Goal: Information Seeking & Learning: Learn about a topic

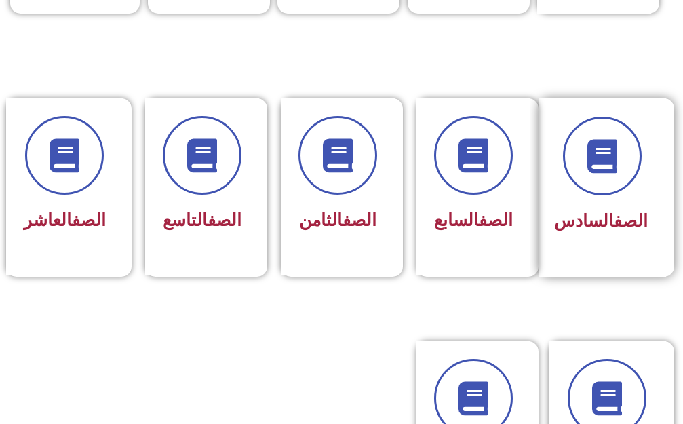
scroll to position [610, 0]
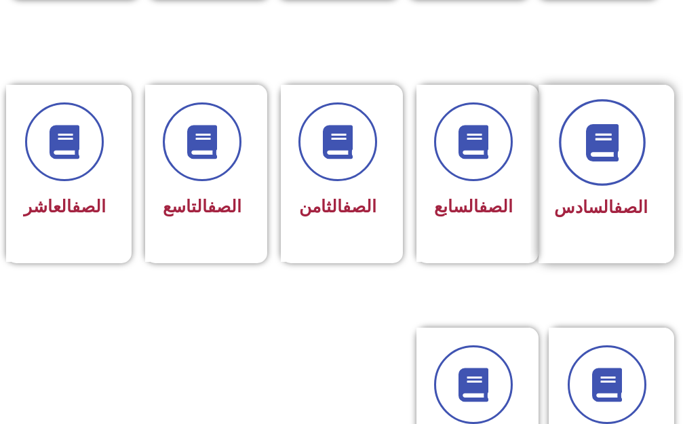
click at [609, 123] on icon at bounding box center [601, 141] width 37 height 37
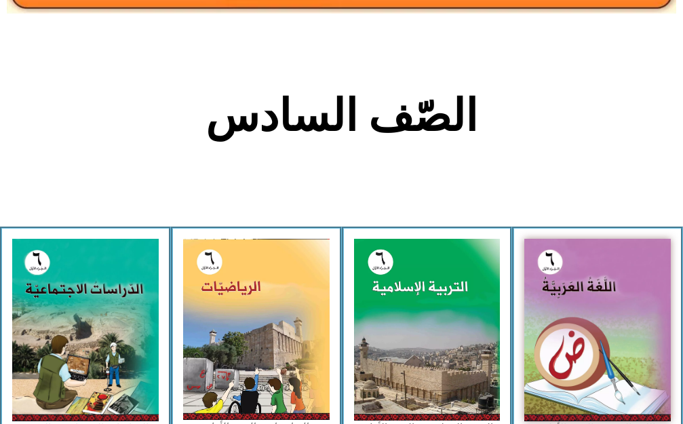
scroll to position [271, 0]
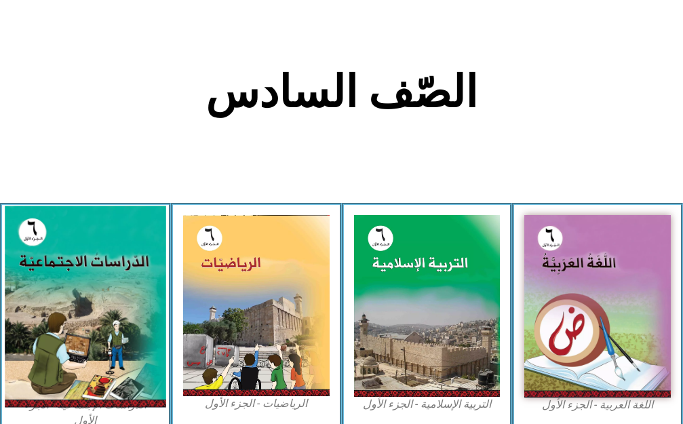
click at [50, 336] on img at bounding box center [85, 305] width 161 height 201
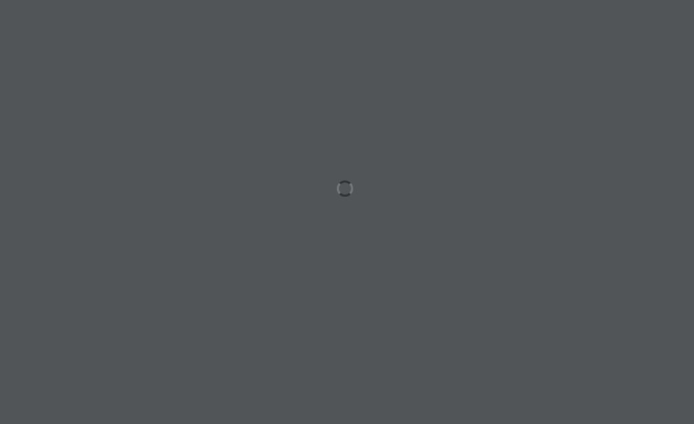
scroll to position [0, 42]
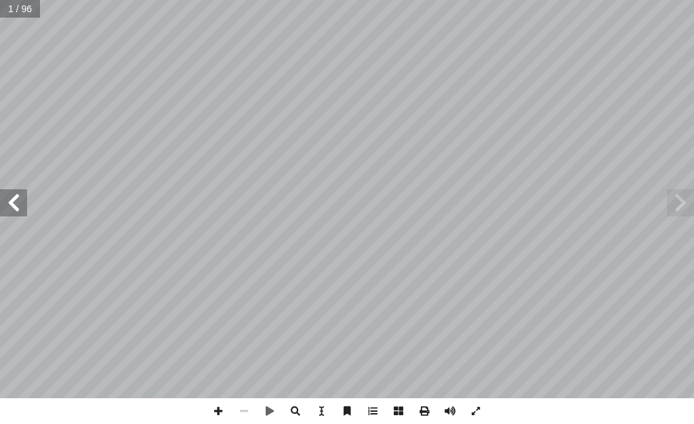
click at [12, 203] on span at bounding box center [13, 202] width 27 height 27
click at [11, 203] on span at bounding box center [13, 202] width 27 height 27
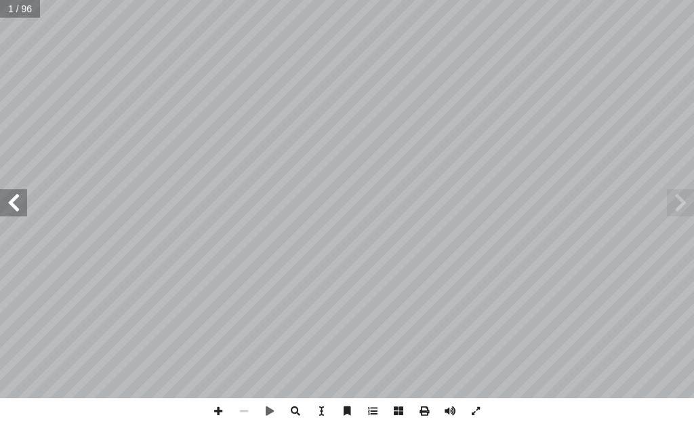
click at [9, 204] on span at bounding box center [13, 202] width 27 height 27
click at [5, 207] on span at bounding box center [13, 202] width 27 height 27
click at [5, 206] on span at bounding box center [13, 202] width 27 height 27
click at [5, 207] on span at bounding box center [13, 202] width 27 height 27
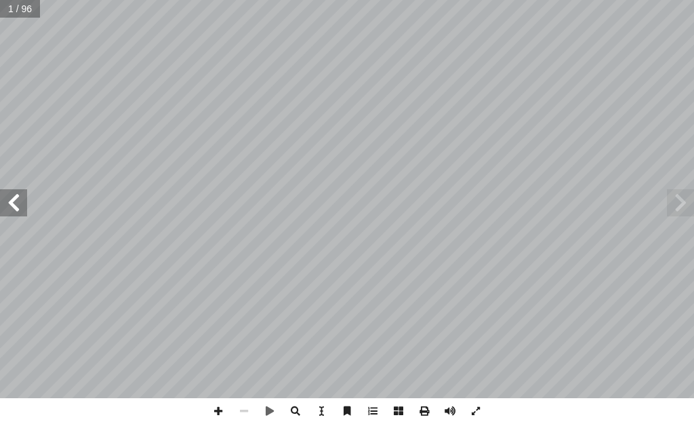
click at [3, 209] on span at bounding box center [13, 202] width 27 height 27
